Goal: Task Accomplishment & Management: Complete application form

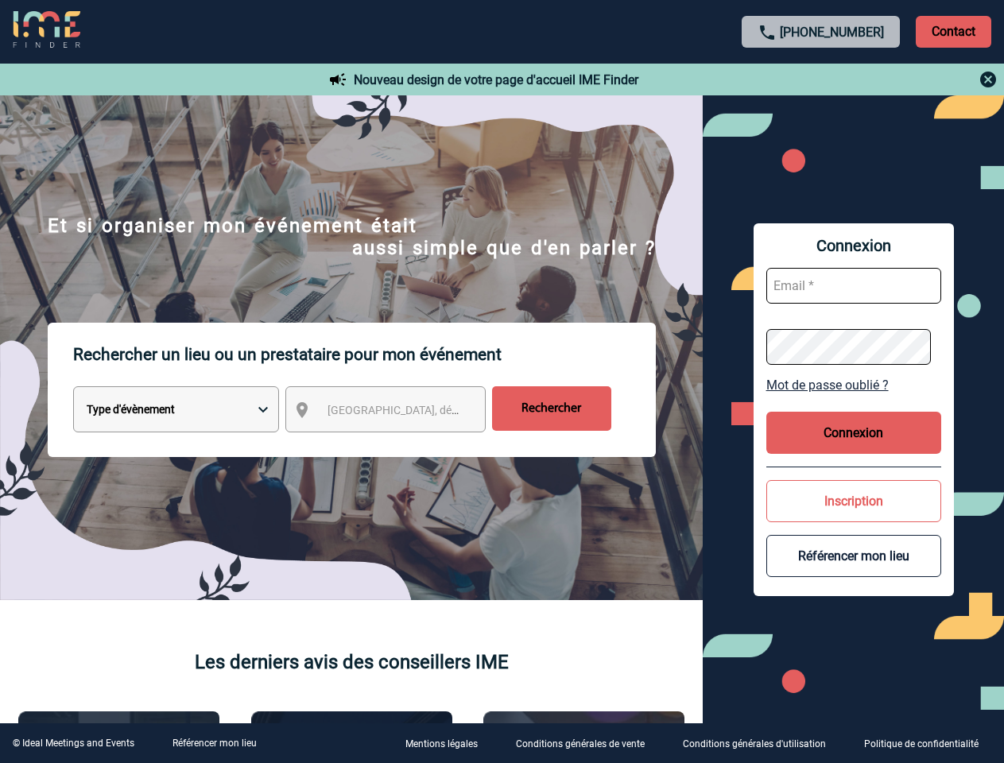
click at [501, 381] on p "Rechercher un lieu ou un prestataire pour mon événement" at bounding box center [364, 355] width 582 height 64
click at [953, 31] on p "Contact" at bounding box center [952, 32] width 75 height 32
click at [821, 79] on div at bounding box center [821, 79] width 354 height 19
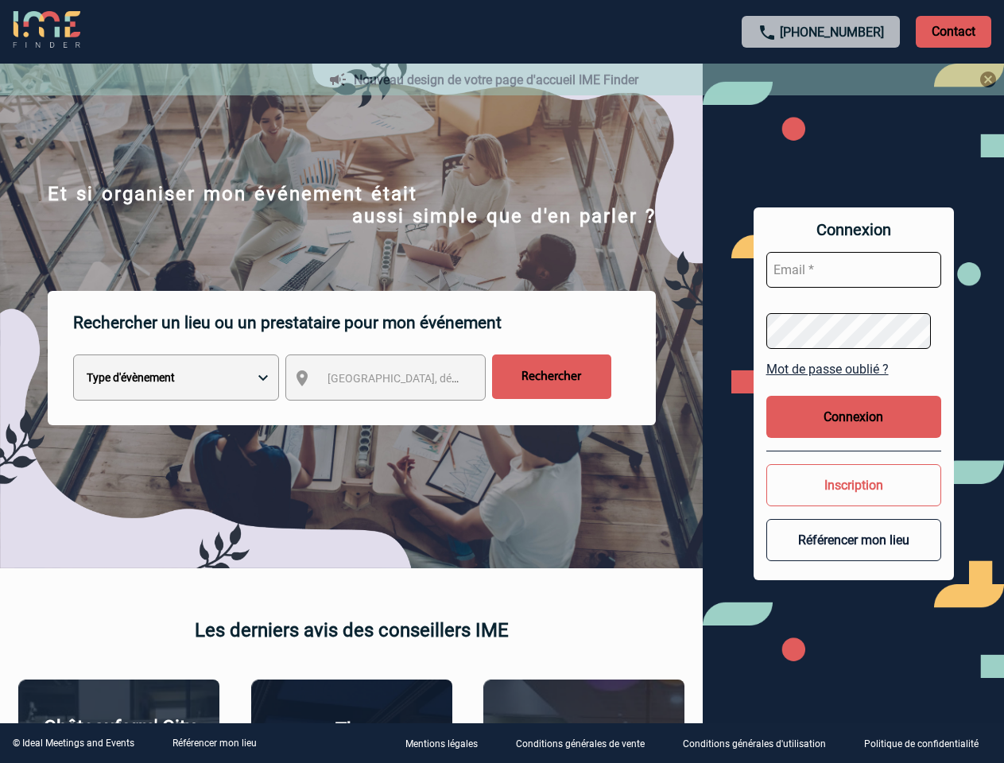
click at [400, 412] on div at bounding box center [502, 381] width 1004 height 763
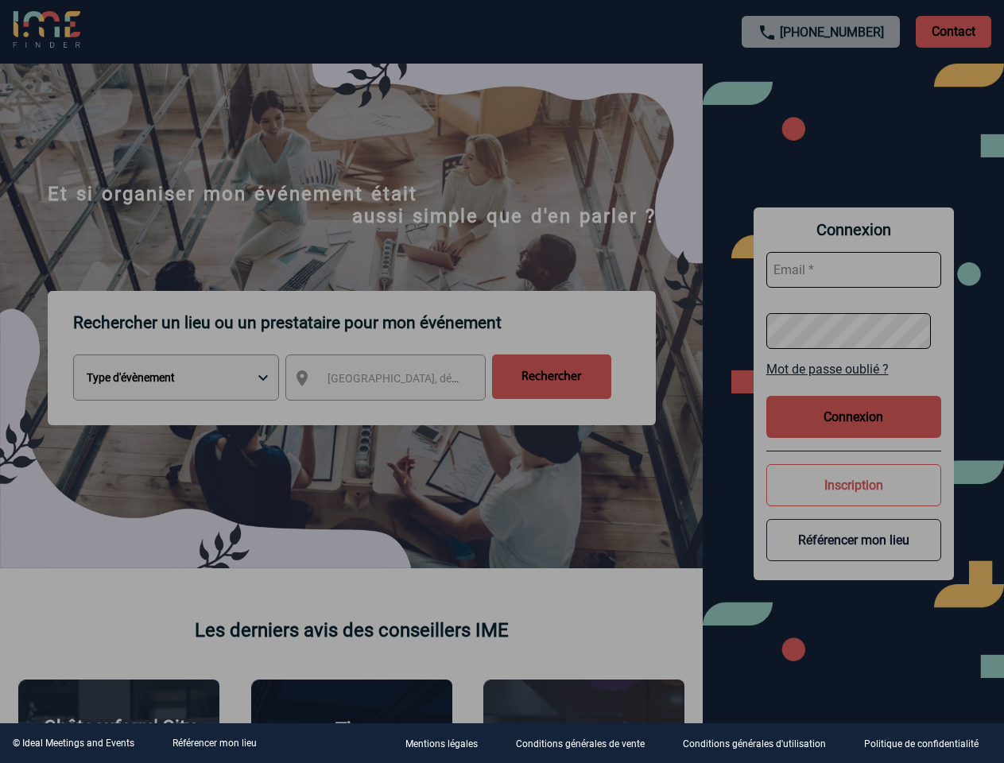
click at [853, 385] on div at bounding box center [502, 381] width 1004 height 763
click at [853, 432] on div at bounding box center [502, 381] width 1004 height 763
click at [853, 501] on div at bounding box center [502, 381] width 1004 height 763
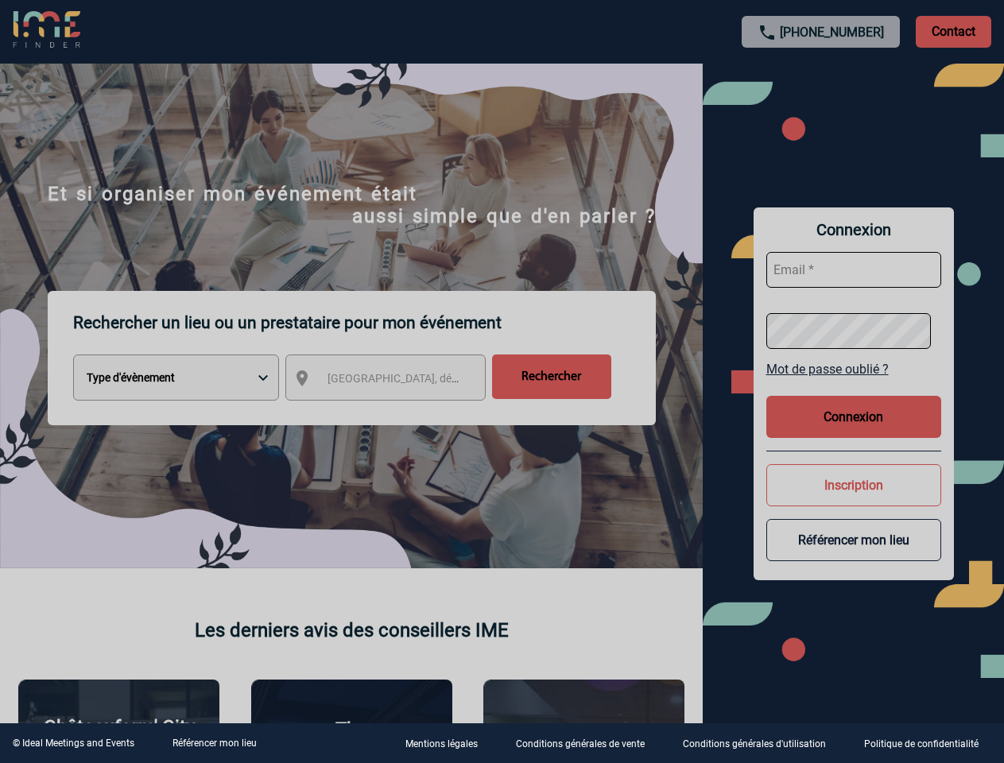
click at [853, 555] on button "Référencer mon lieu" at bounding box center [853, 540] width 175 height 42
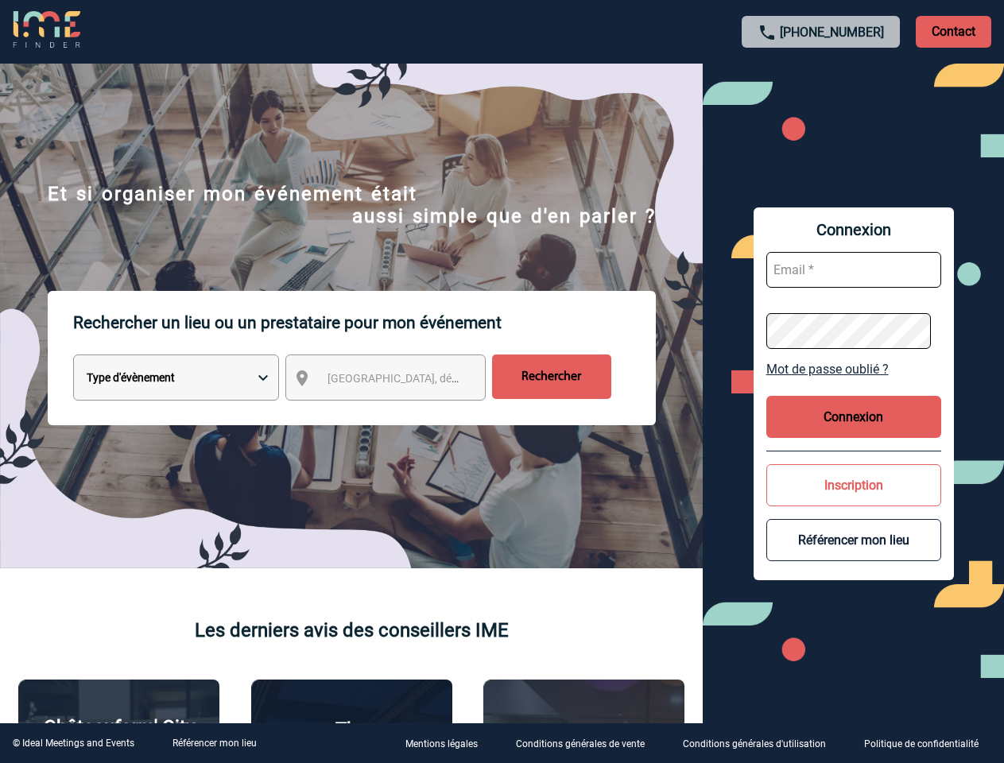
click at [214, 743] on link "Référencer mon lieu" at bounding box center [214, 742] width 84 height 11
